Goal: Task Accomplishment & Management: Use online tool/utility

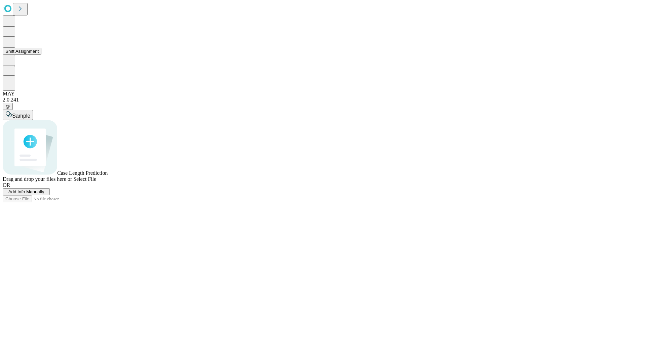
click at [41, 55] on button "Shift Assignment" at bounding box center [22, 51] width 39 height 7
